Goal: Find contact information: Find contact information

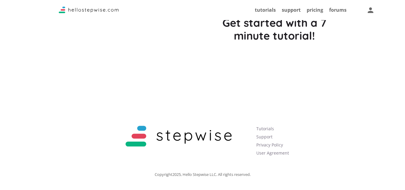
scroll to position [1786, 0]
click at [261, 136] on link "Support" at bounding box center [264, 137] width 16 height 6
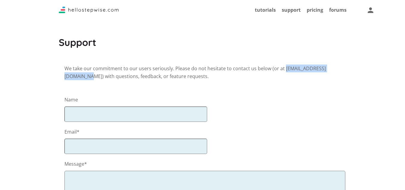
drag, startPoint x: 60, startPoint y: 75, endPoint x: 127, endPoint y: 79, distance: 66.6
click at [127, 79] on div "We take our commitment to our users seriously. Please do not hesitate to contac…" at bounding box center [203, 167] width 288 height 210
copy p "contact@hellostepwise.com"
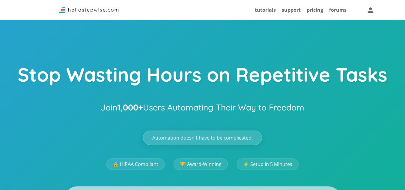
scroll to position [1786, 0]
